Goal: Task Accomplishment & Management: Complete application form

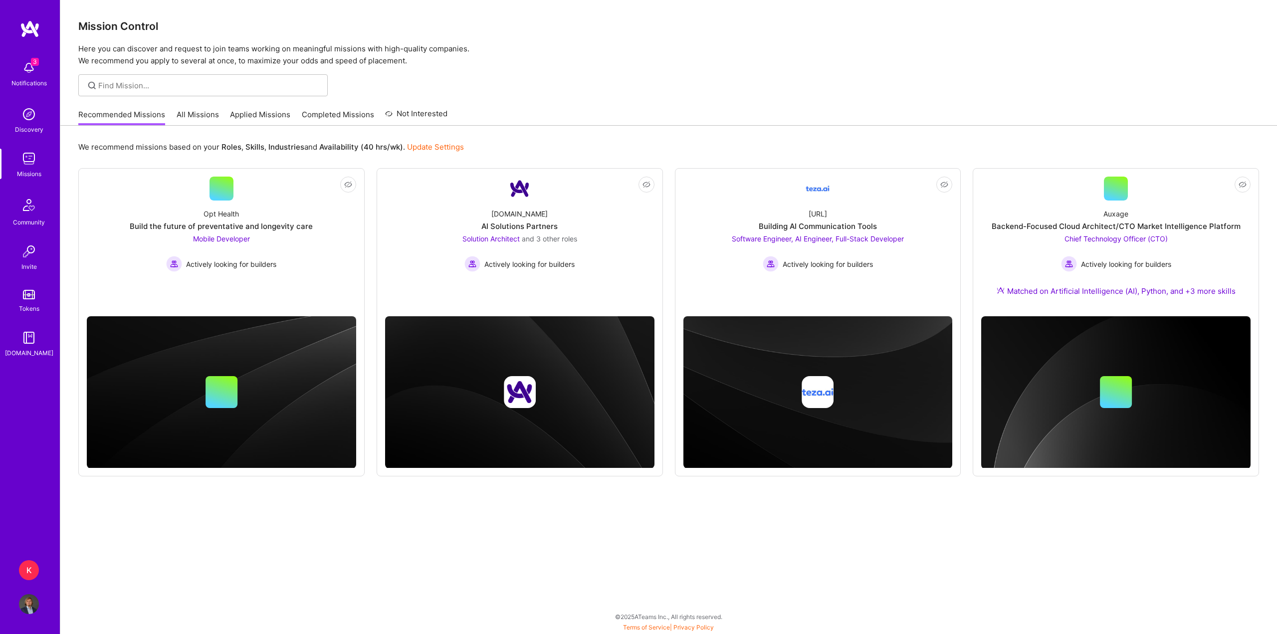
click at [35, 68] on img at bounding box center [29, 68] width 20 height 20
click at [35, 68] on div "3 Notifications Discovery Missions Community Invite Tokens [DOMAIN_NAME]" at bounding box center [30, 207] width 60 height 302
click at [29, 582] on div "K Kaizen Lab: Team for Offline Replica Profile" at bounding box center [29, 587] width 23 height 54
click at [29, 578] on div "K" at bounding box center [29, 570] width 20 height 20
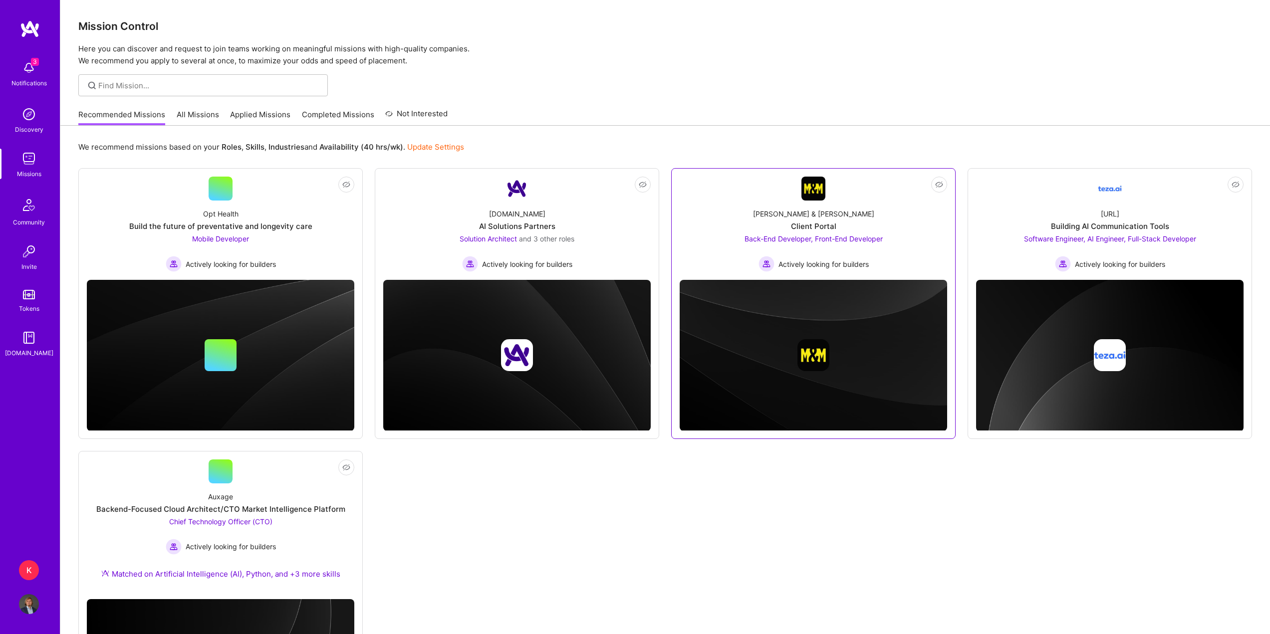
click at [828, 222] on div "Client Portal" at bounding box center [813, 226] width 45 height 10
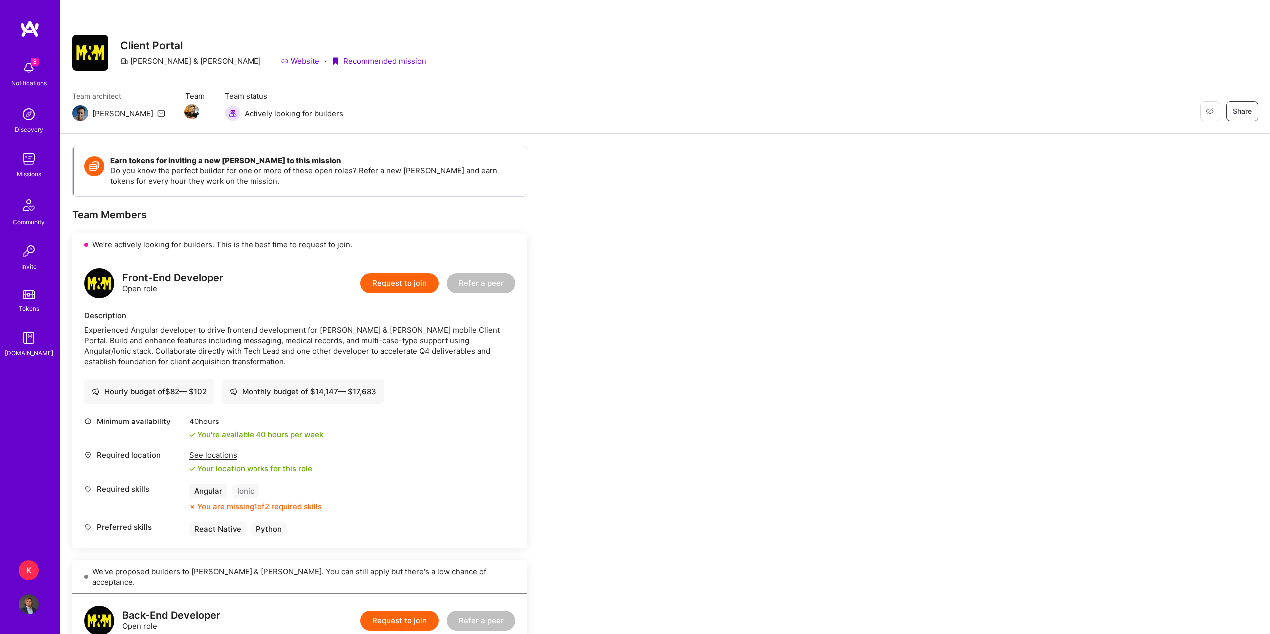
click at [29, 81] on div "Notifications" at bounding box center [28, 83] width 35 height 10
click at [30, 568] on div "K" at bounding box center [29, 570] width 20 height 20
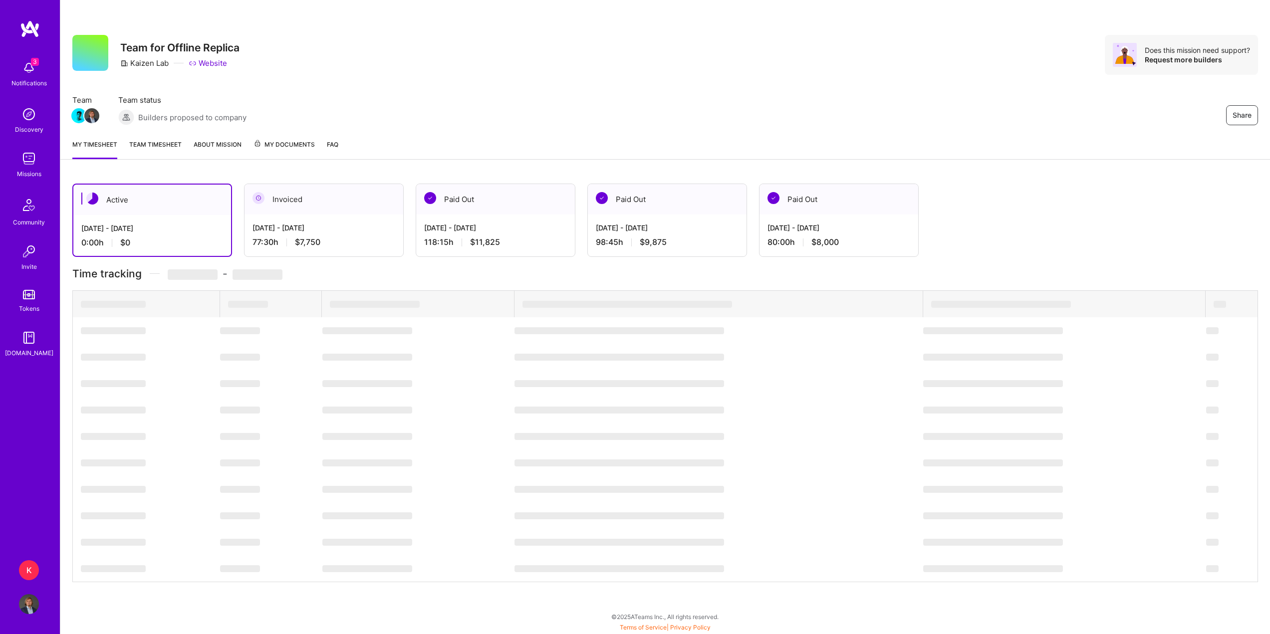
click at [30, 164] on img at bounding box center [29, 159] width 20 height 20
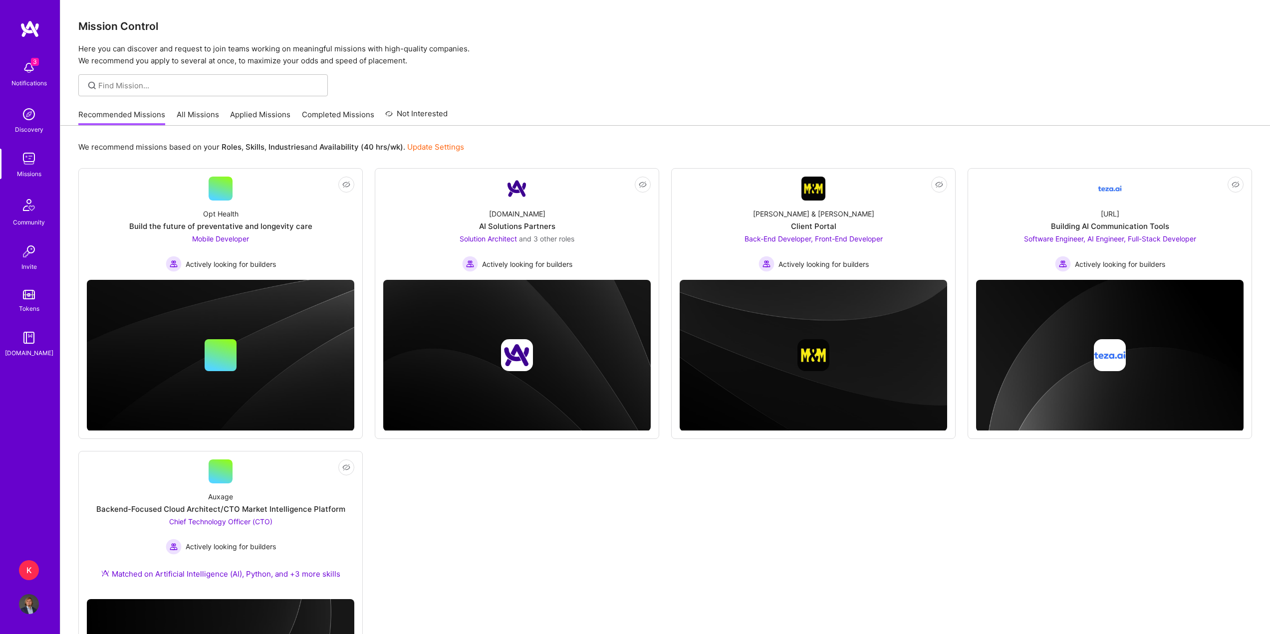
click at [287, 113] on link "Applied Missions" at bounding box center [260, 117] width 60 height 16
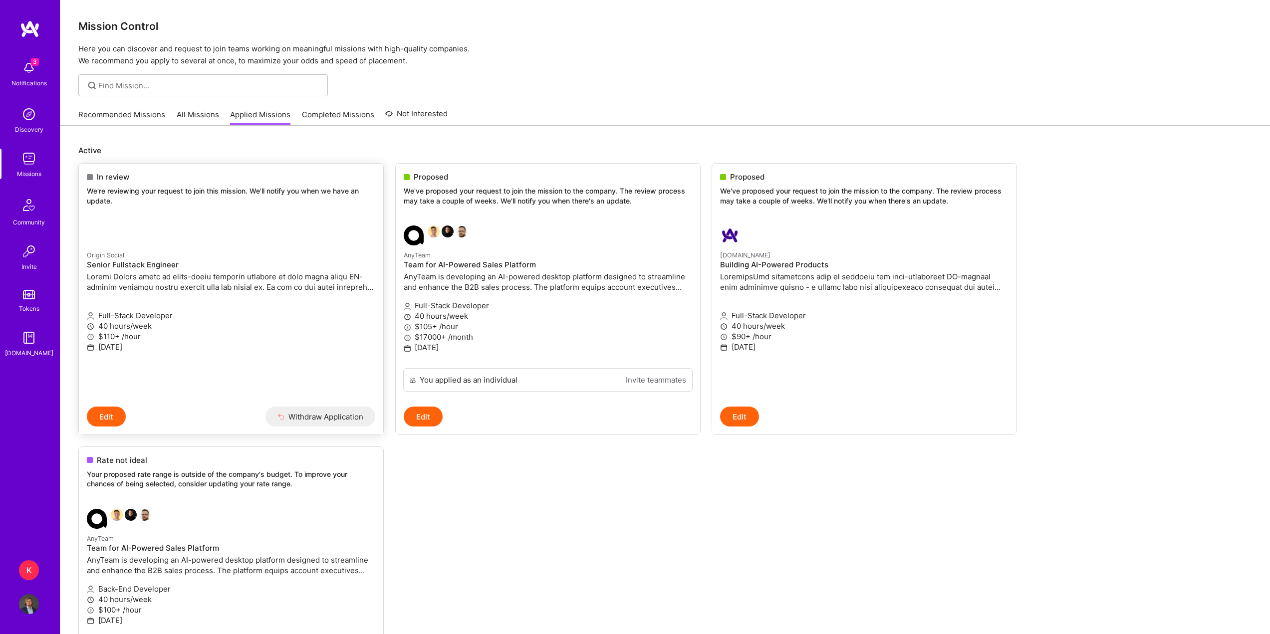
click at [303, 239] on link "Origin Social Senior Fullstack Engineer Full-Stack Developer 40 hours/week $110…" at bounding box center [231, 312] width 304 height 189
